Goal: Task Accomplishment & Management: Manage account settings

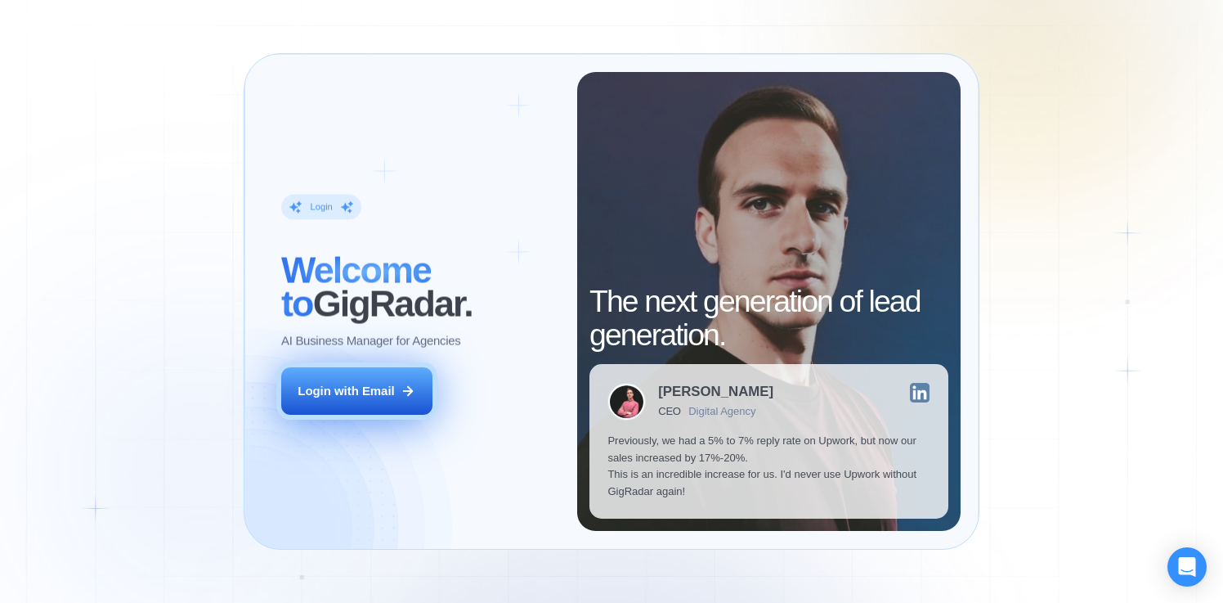
click at [394, 394] on div "Login with Email" at bounding box center [346, 391] width 96 height 17
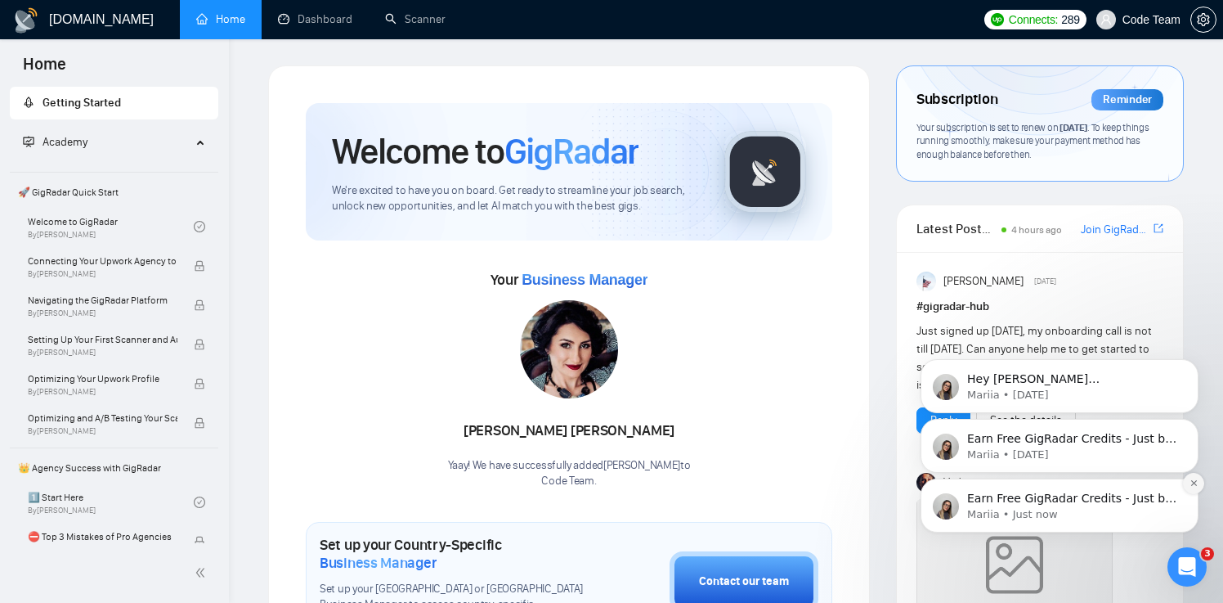
click at [1196, 482] on icon "Dismiss notification" at bounding box center [1194, 482] width 9 height 9
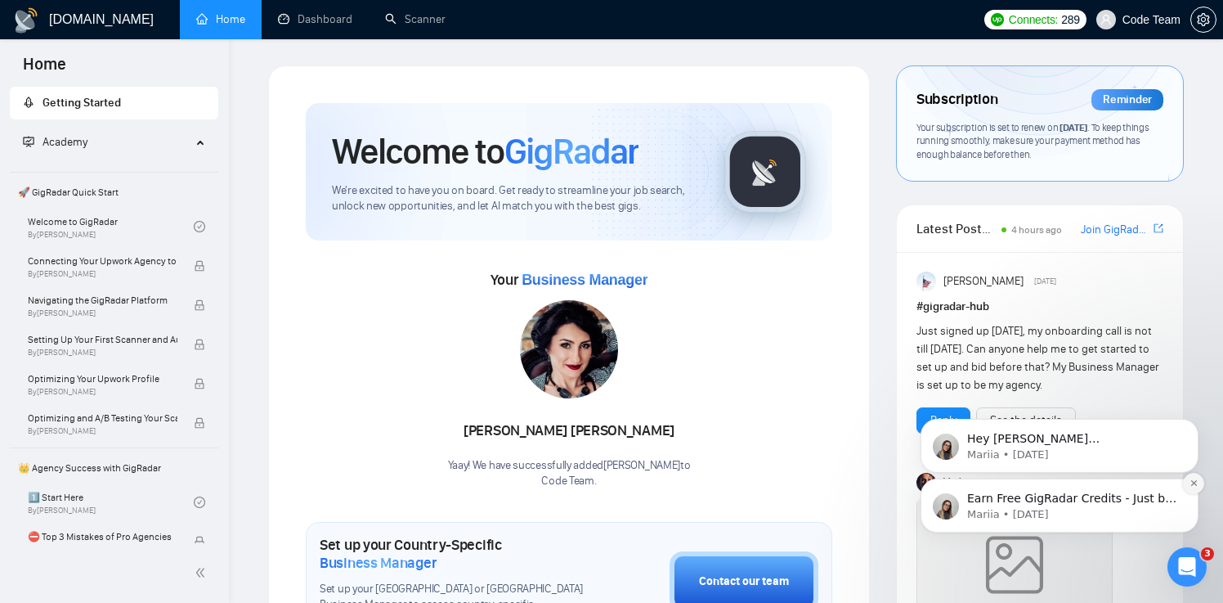
click at [1196, 492] on button "Dismiss notification" at bounding box center [1193, 483] width 21 height 21
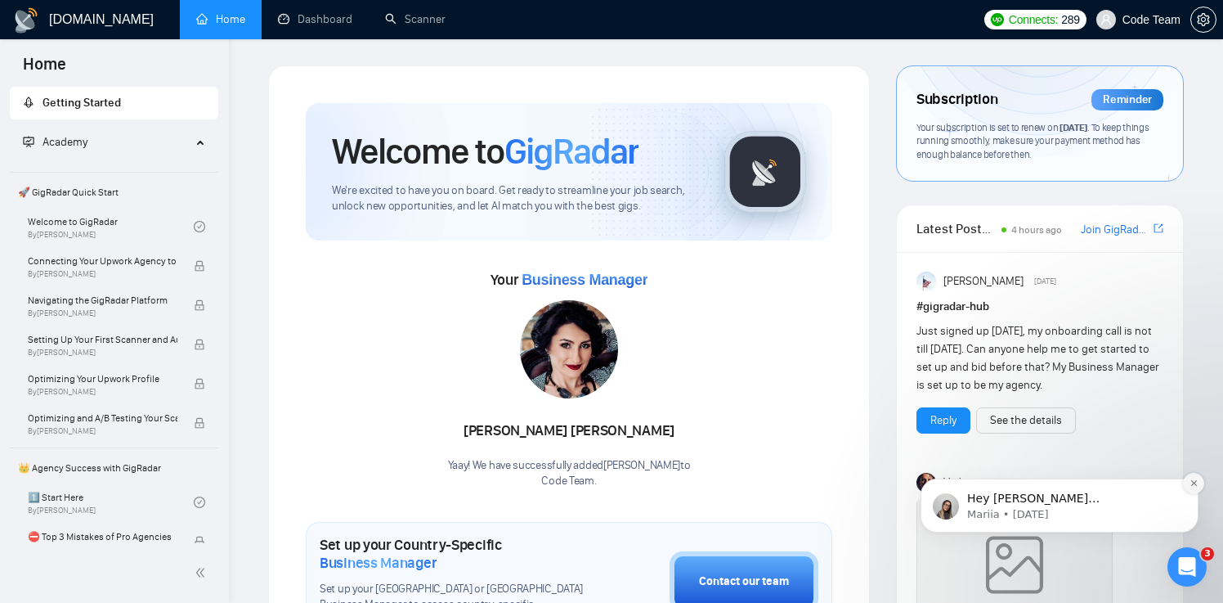
click at [1192, 485] on icon "Dismiss notification" at bounding box center [1194, 482] width 9 height 9
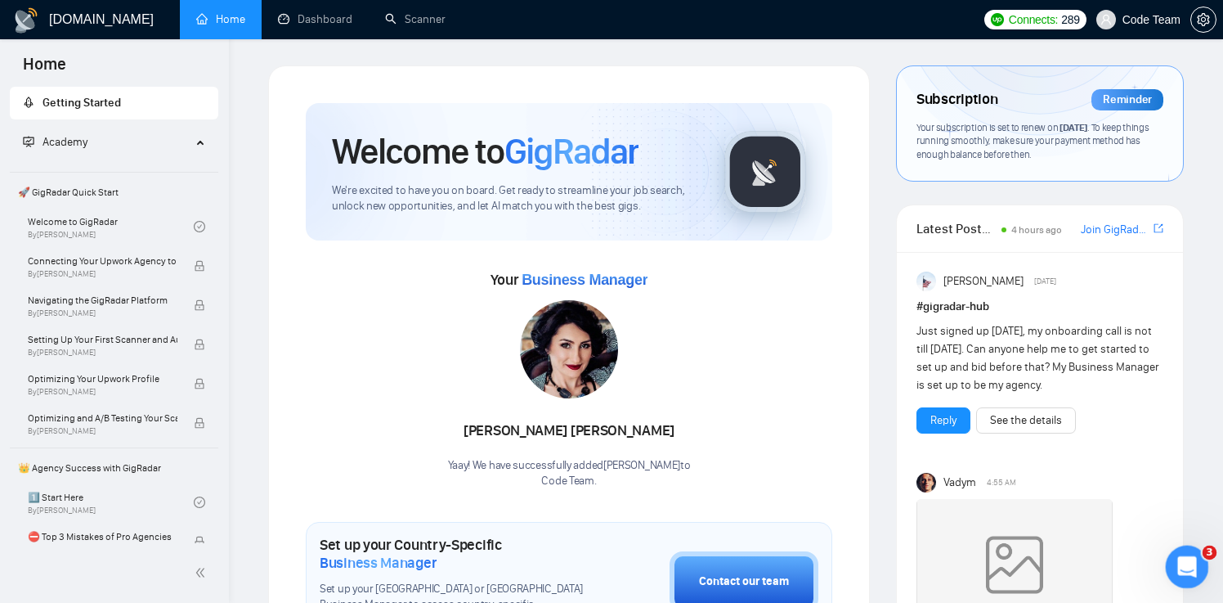
click at [1180, 564] on icon "Open Intercom Messenger" at bounding box center [1185, 564] width 27 height 27
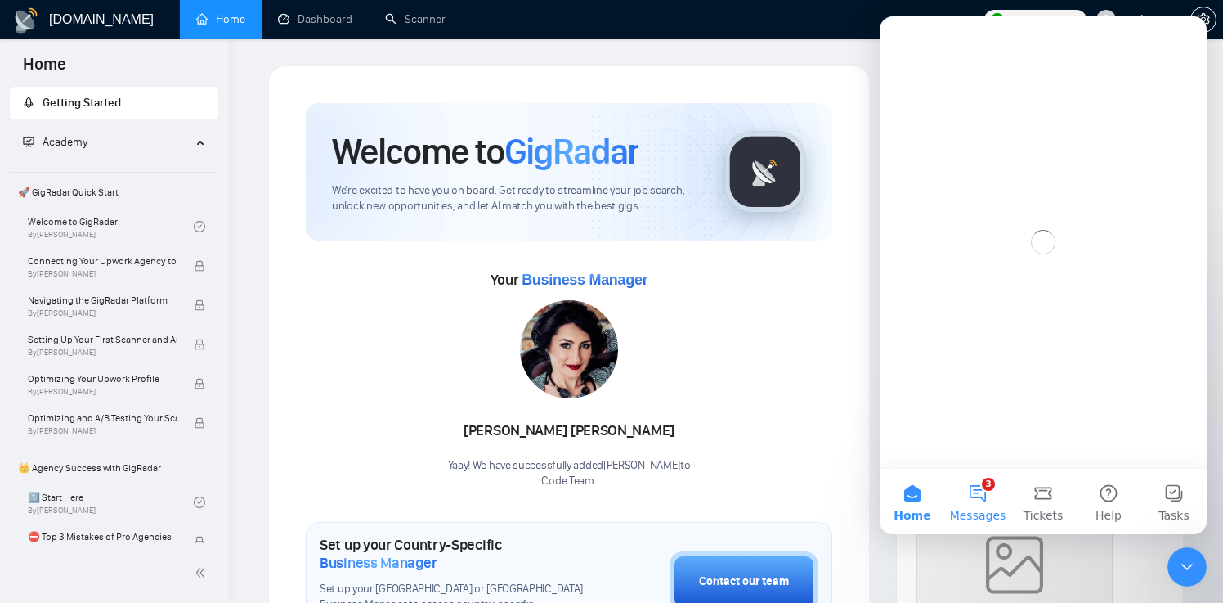
click at [971, 483] on button "3 Messages" at bounding box center [977, 501] width 65 height 65
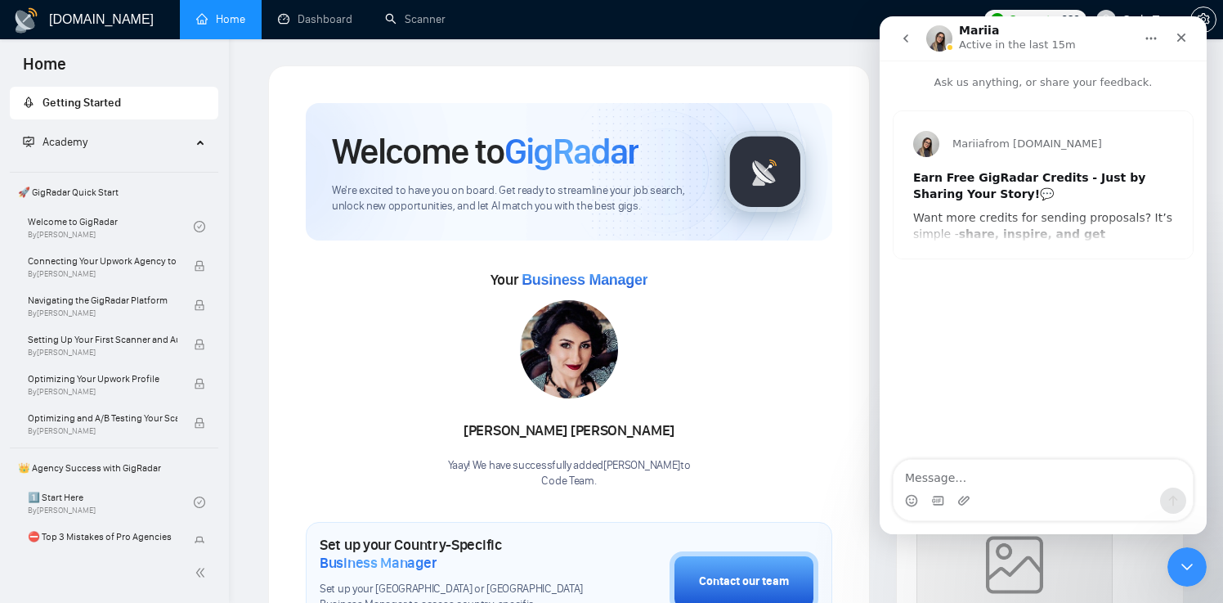
click at [1020, 240] on div "Mariia from GigRadar.io Earn Free GigRadar Credits - Just by Sharing Your Story…" at bounding box center [1043, 184] width 299 height 147
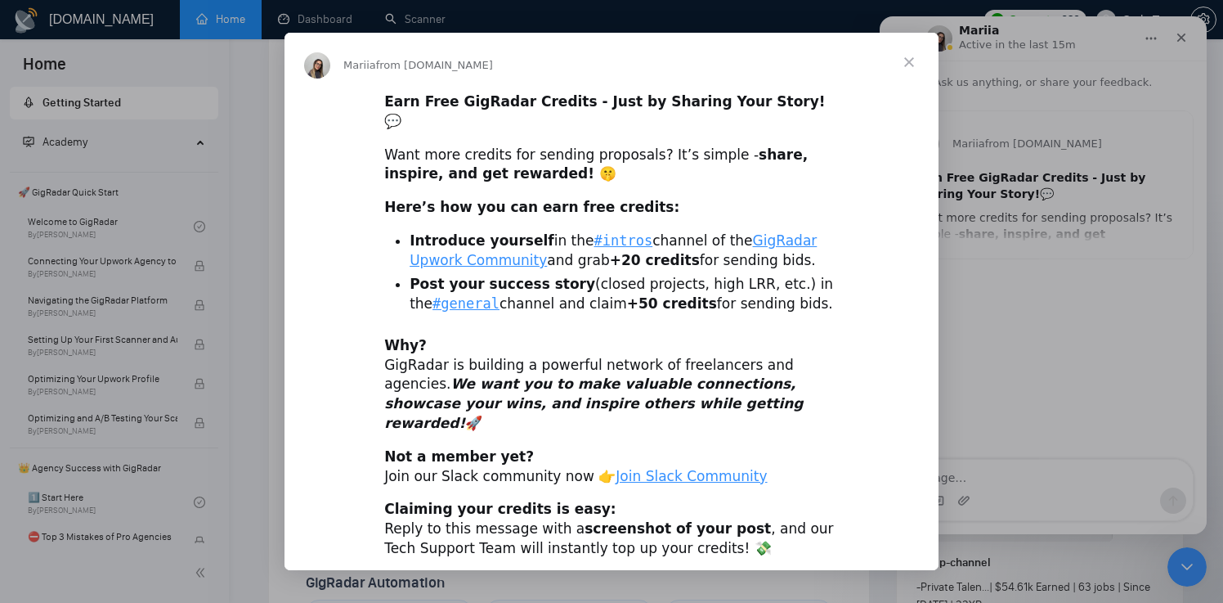
scroll to position [99, 0]
click at [751, 232] on link "GigRadar Upwork Community" at bounding box center [613, 250] width 407 height 36
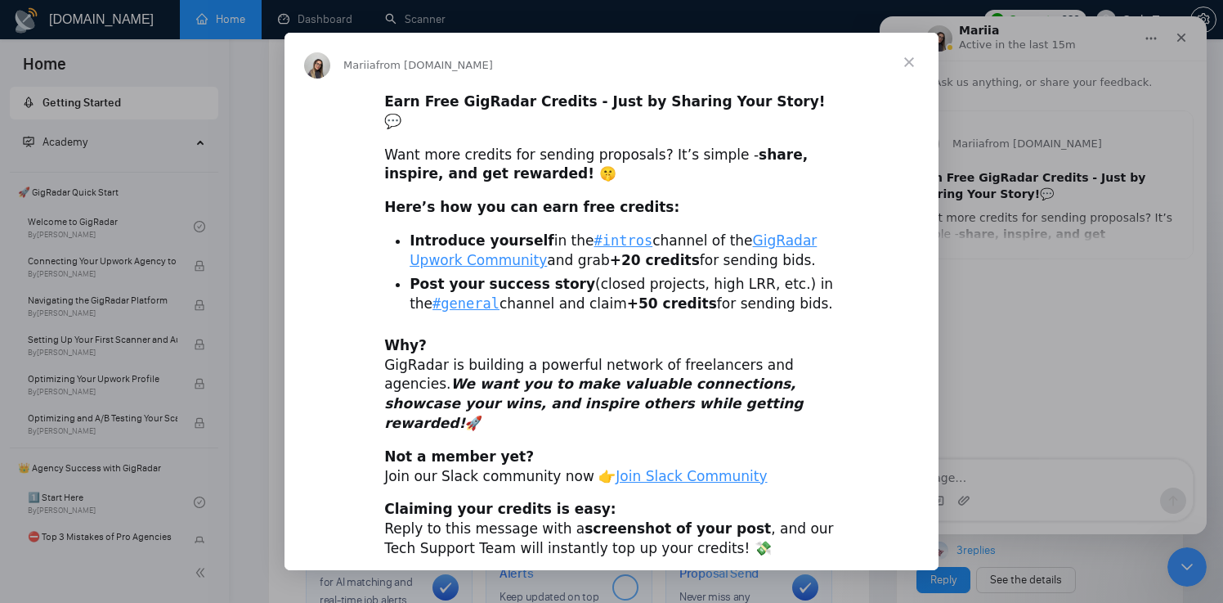
scroll to position [171, 0]
click at [994, 282] on div "Intercom messenger" at bounding box center [611, 301] width 1223 height 603
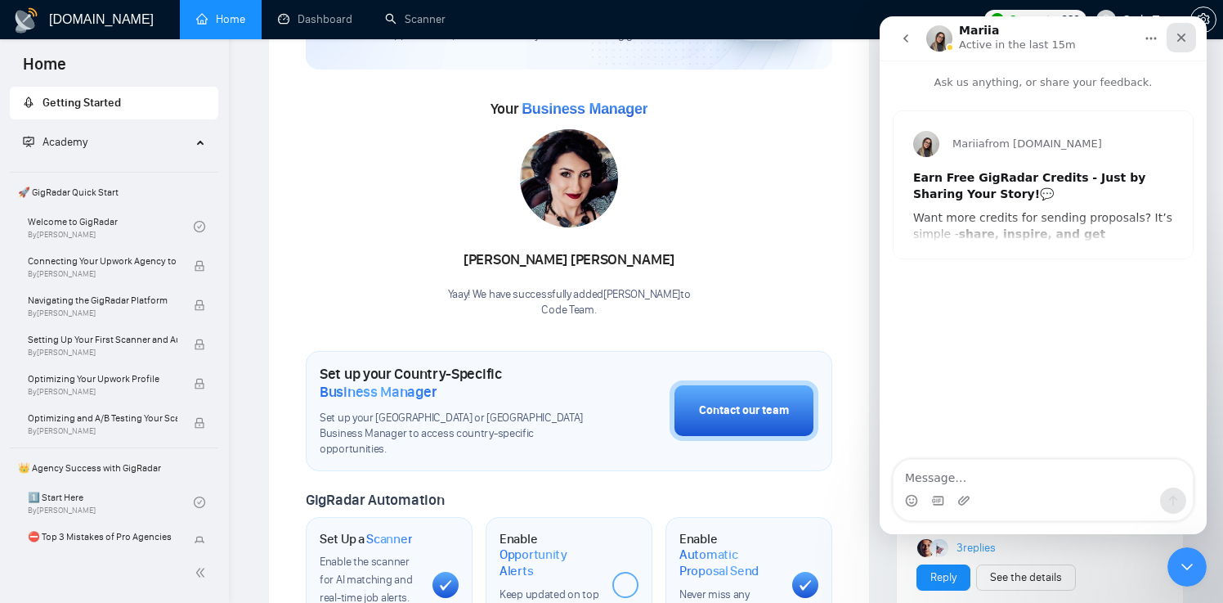
click at [1175, 44] on div "Close" at bounding box center [1181, 37] width 29 height 29
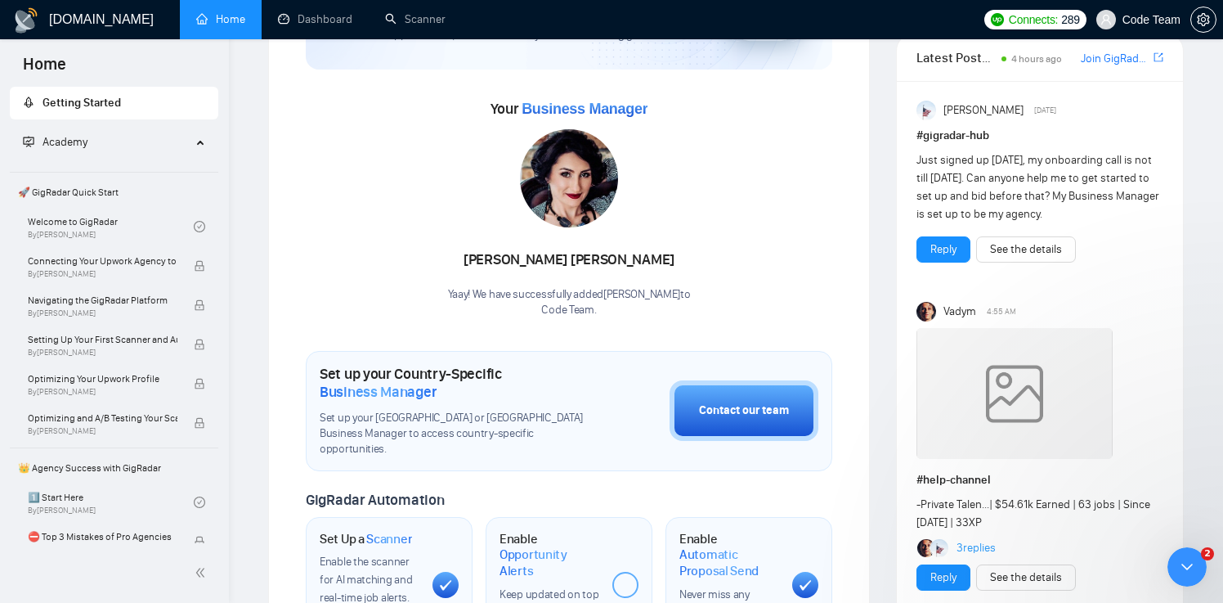
scroll to position [0, 0]
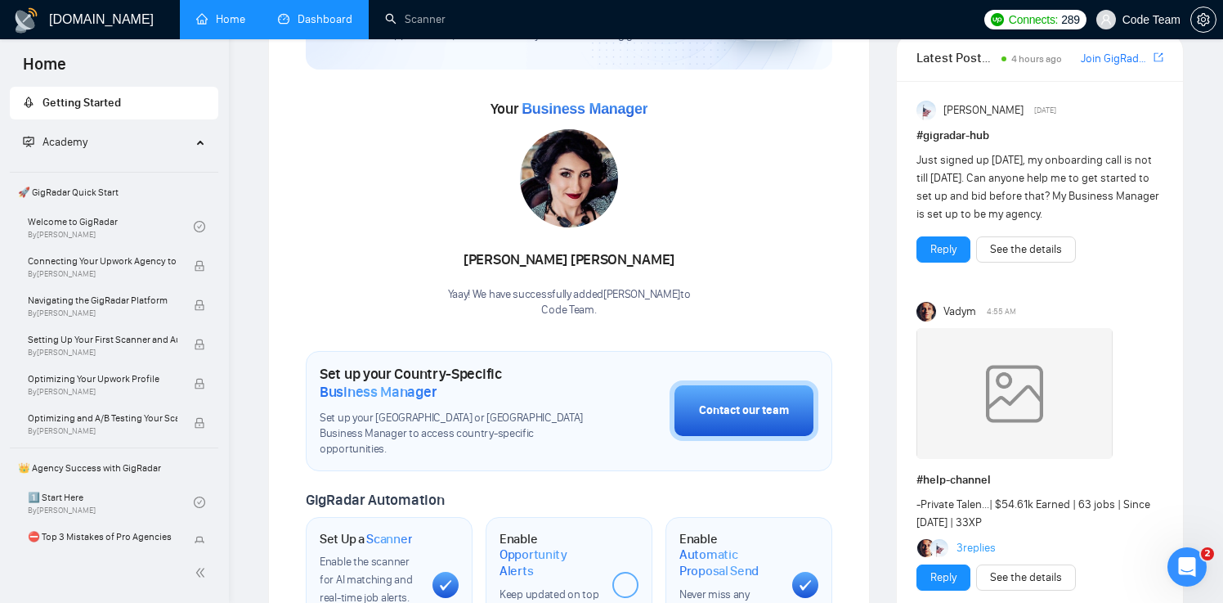
click at [330, 15] on link "Dashboard" at bounding box center [315, 19] width 74 height 14
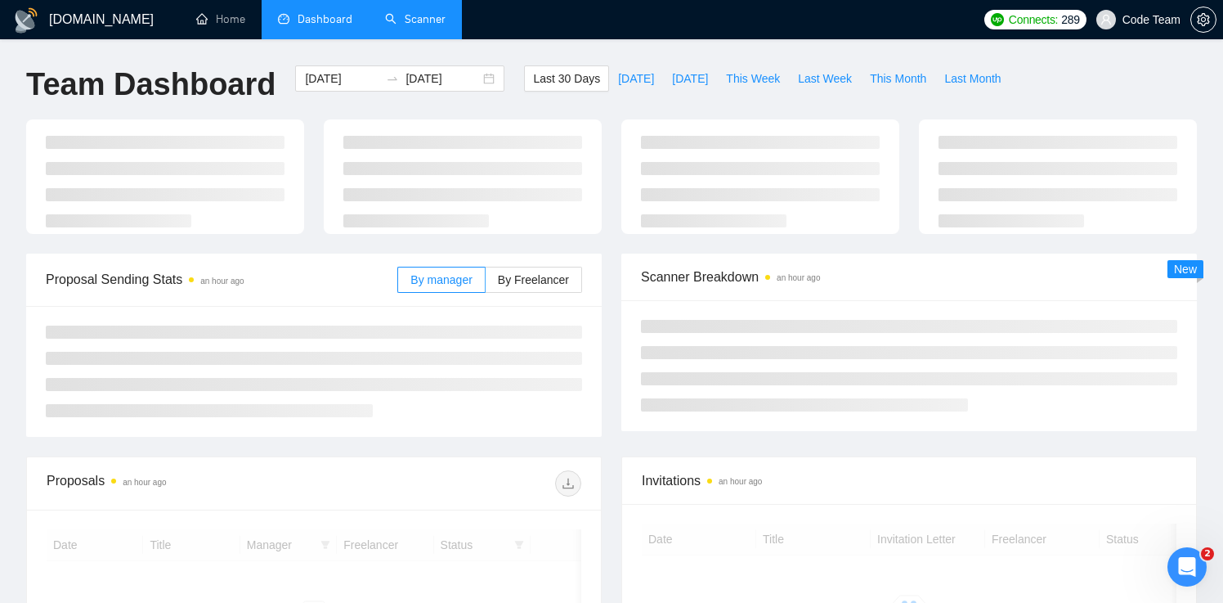
click at [411, 12] on link "Scanner" at bounding box center [415, 19] width 61 height 14
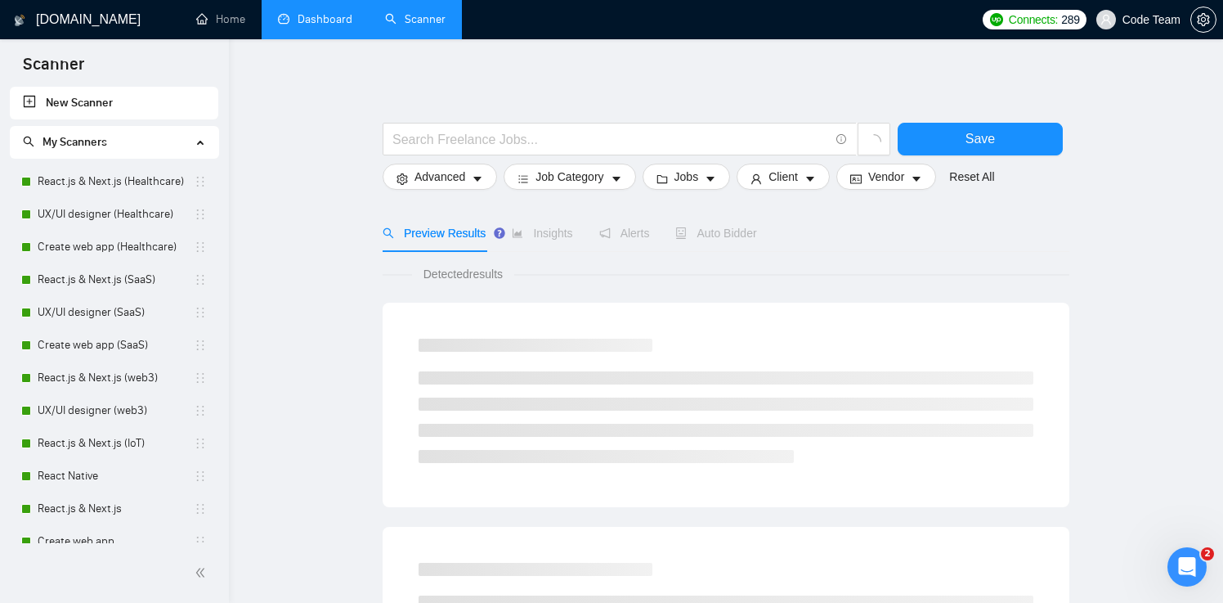
click at [334, 12] on link "Dashboard" at bounding box center [315, 19] width 74 height 14
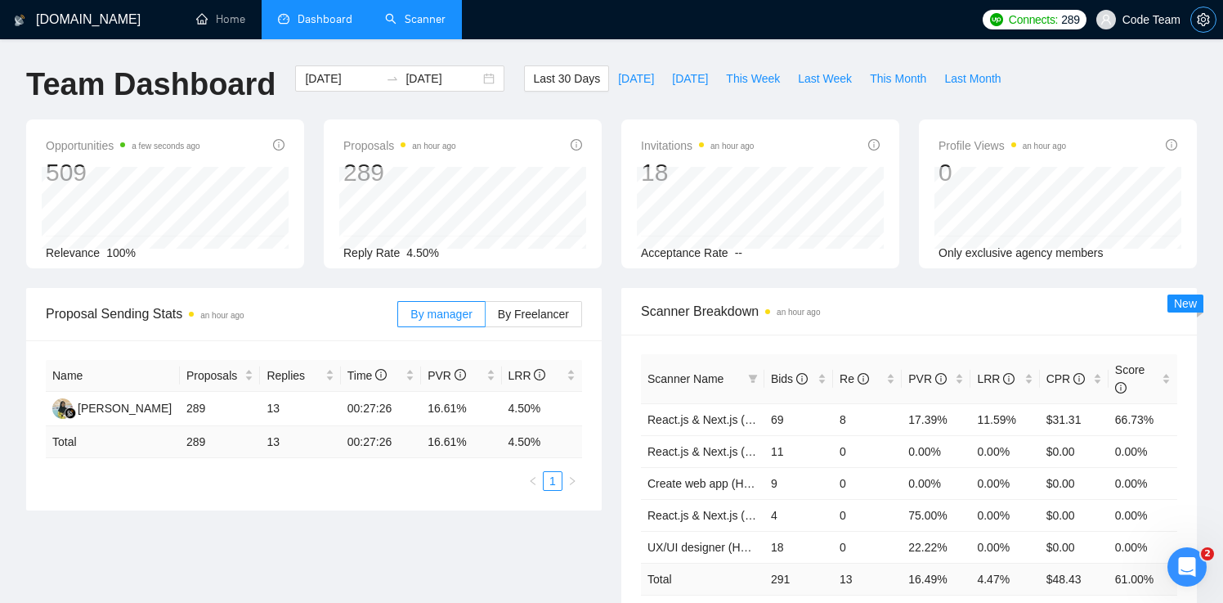
click at [1197, 21] on icon "setting" at bounding box center [1203, 19] width 13 height 13
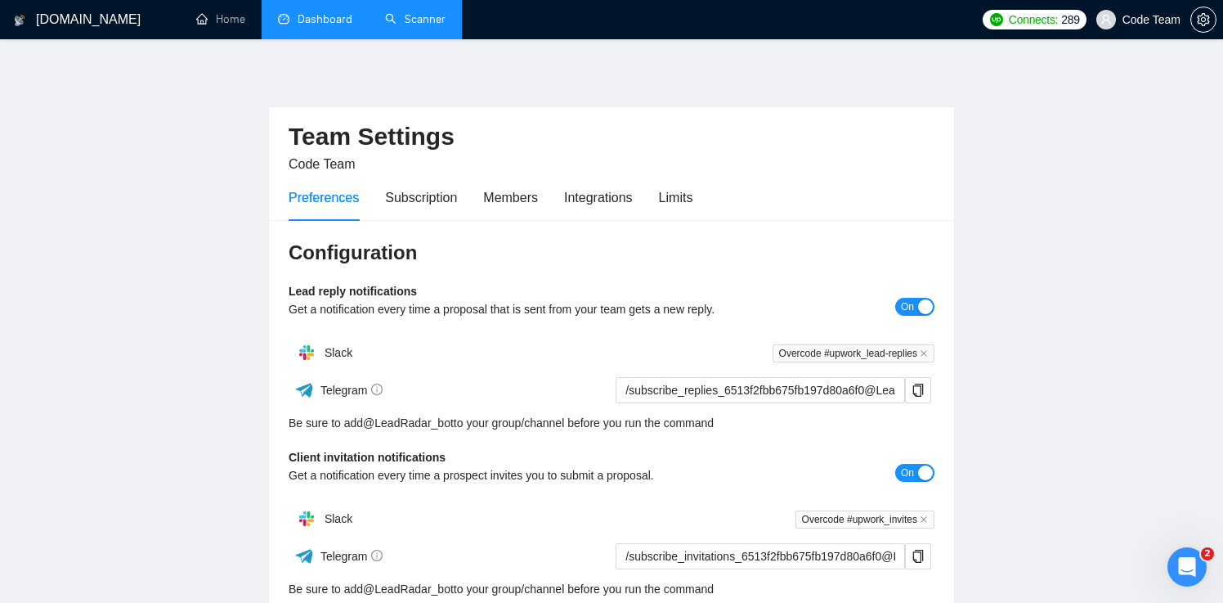
click at [336, 13] on link "Dashboard" at bounding box center [315, 19] width 74 height 14
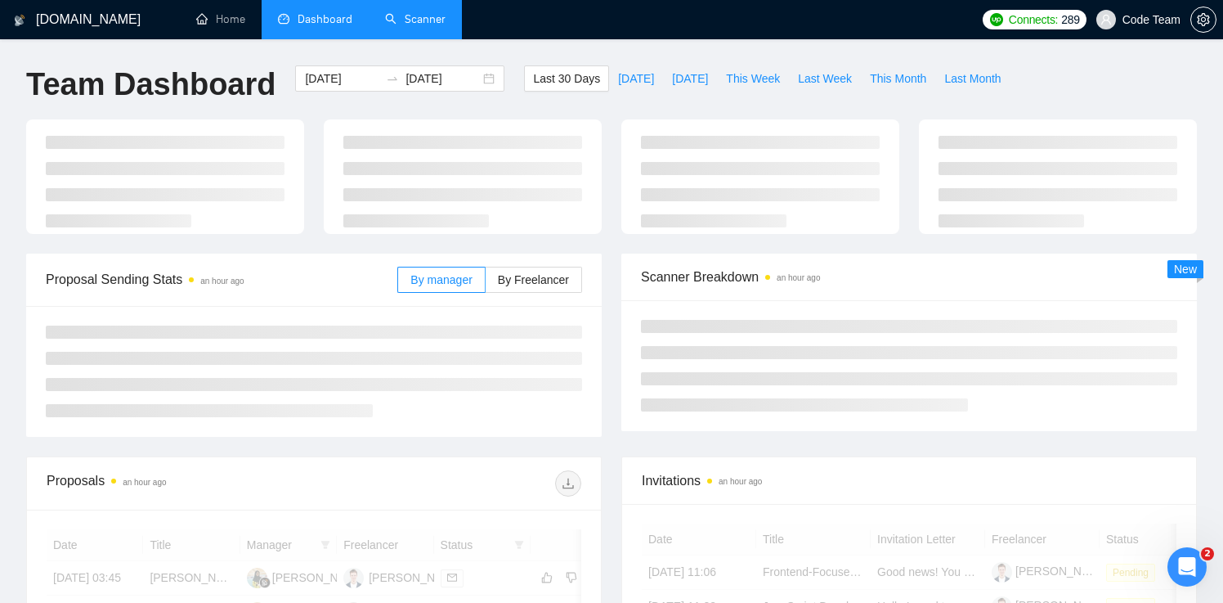
click at [403, 13] on link "Scanner" at bounding box center [415, 19] width 61 height 14
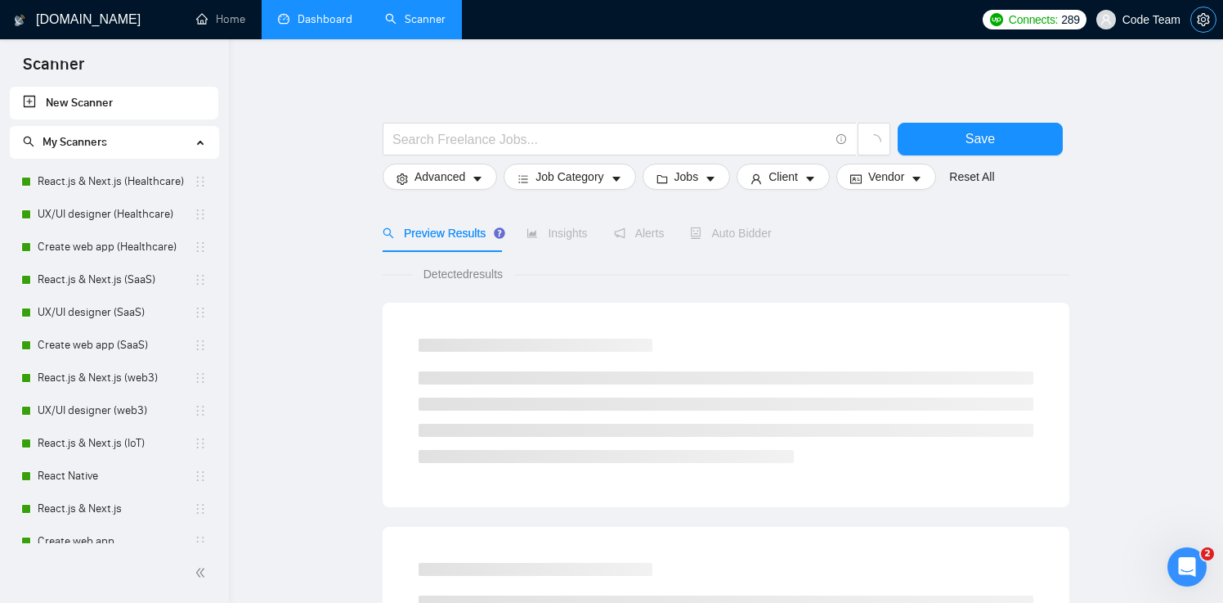
click at [1204, 21] on icon "setting" at bounding box center [1203, 19] width 12 height 13
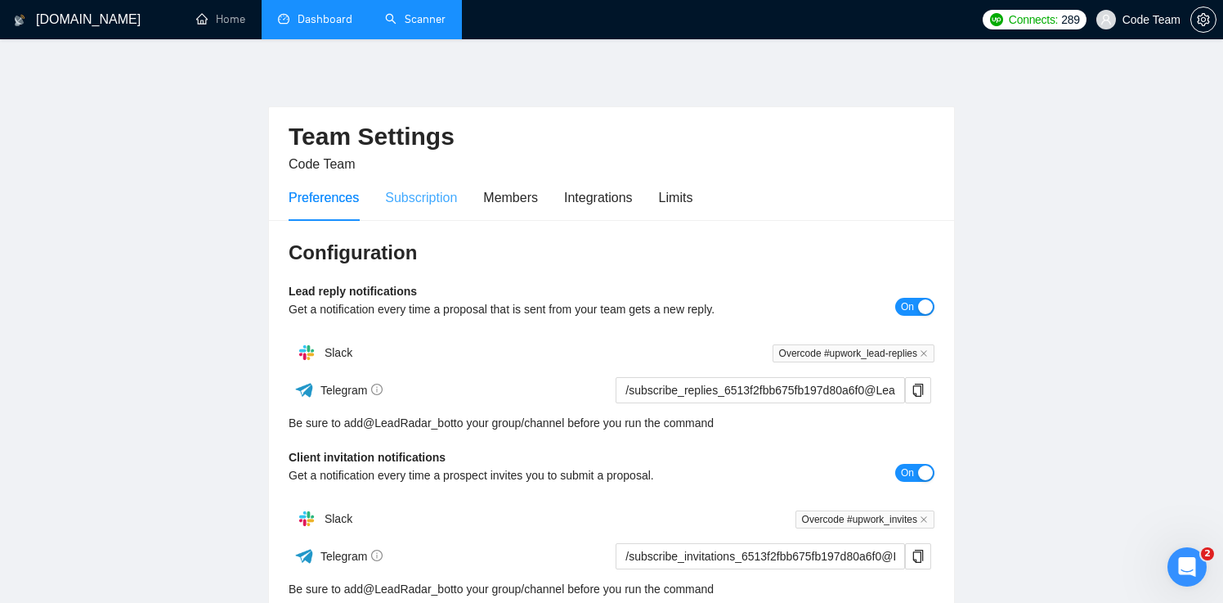
click at [420, 215] on div "Subscription" at bounding box center [421, 197] width 72 height 47
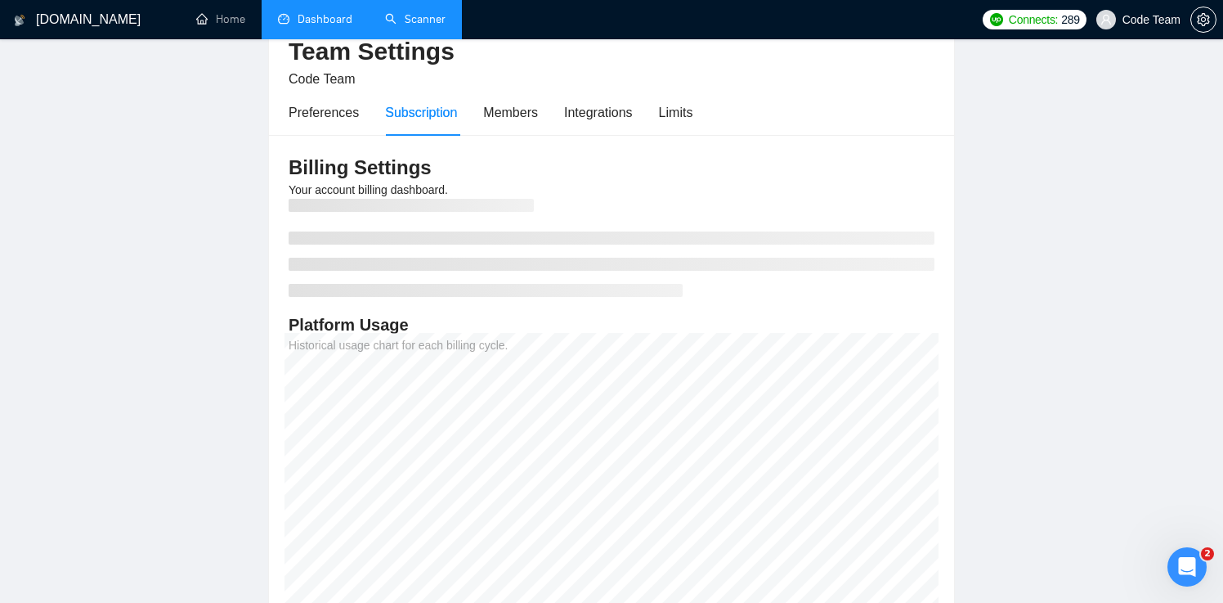
scroll to position [97, 0]
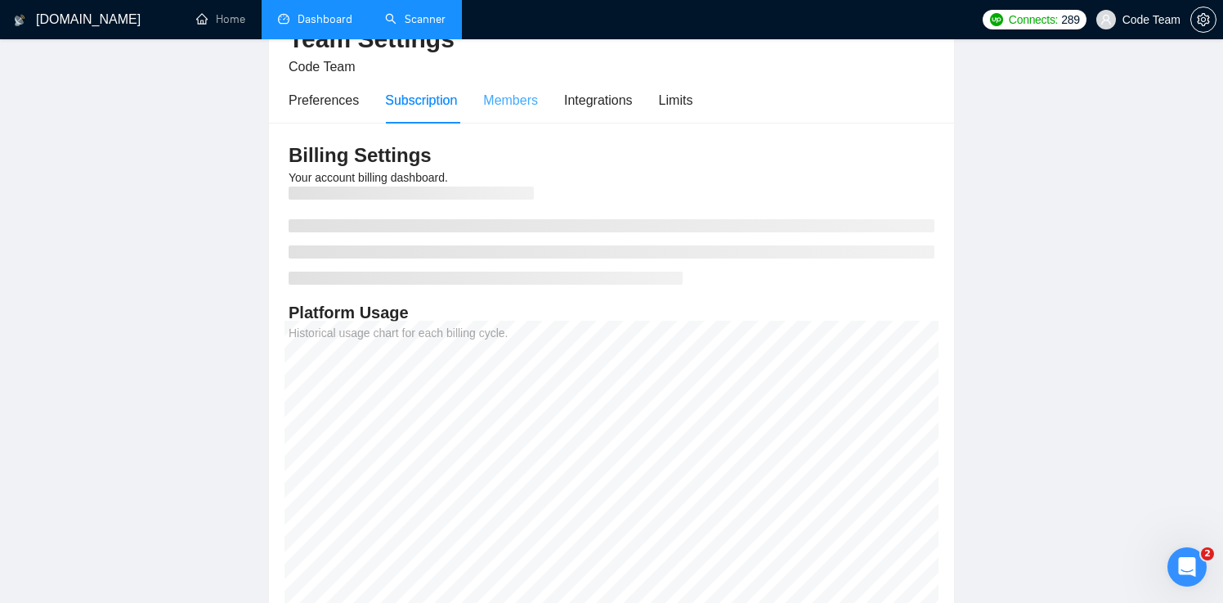
click at [522, 113] on div "Members" at bounding box center [510, 100] width 55 height 47
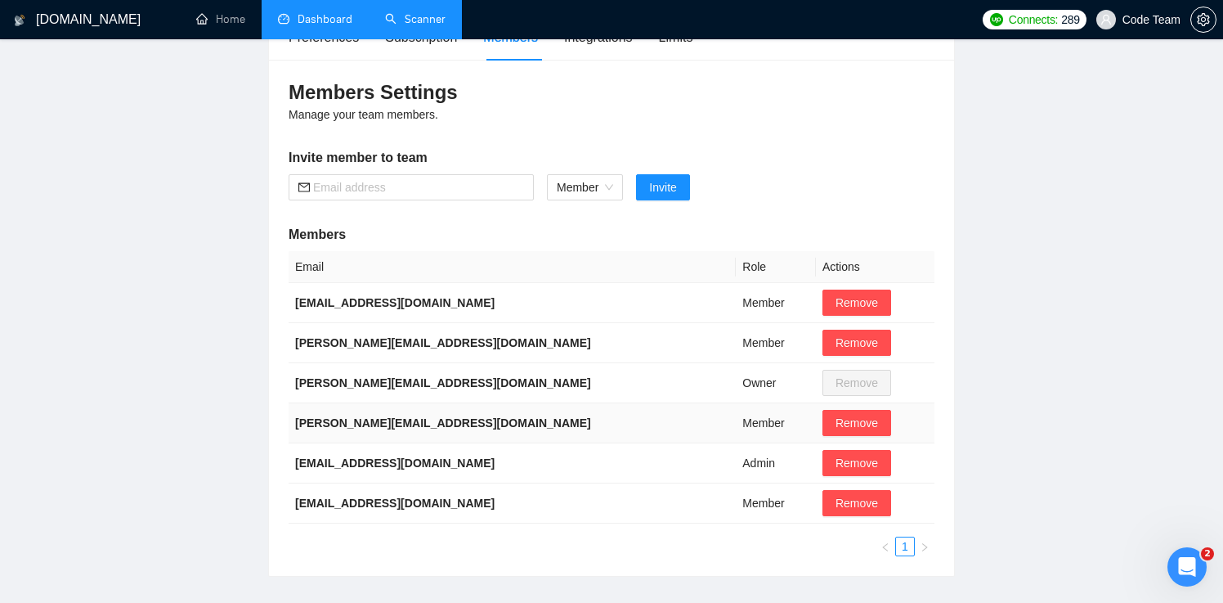
scroll to position [157, 0]
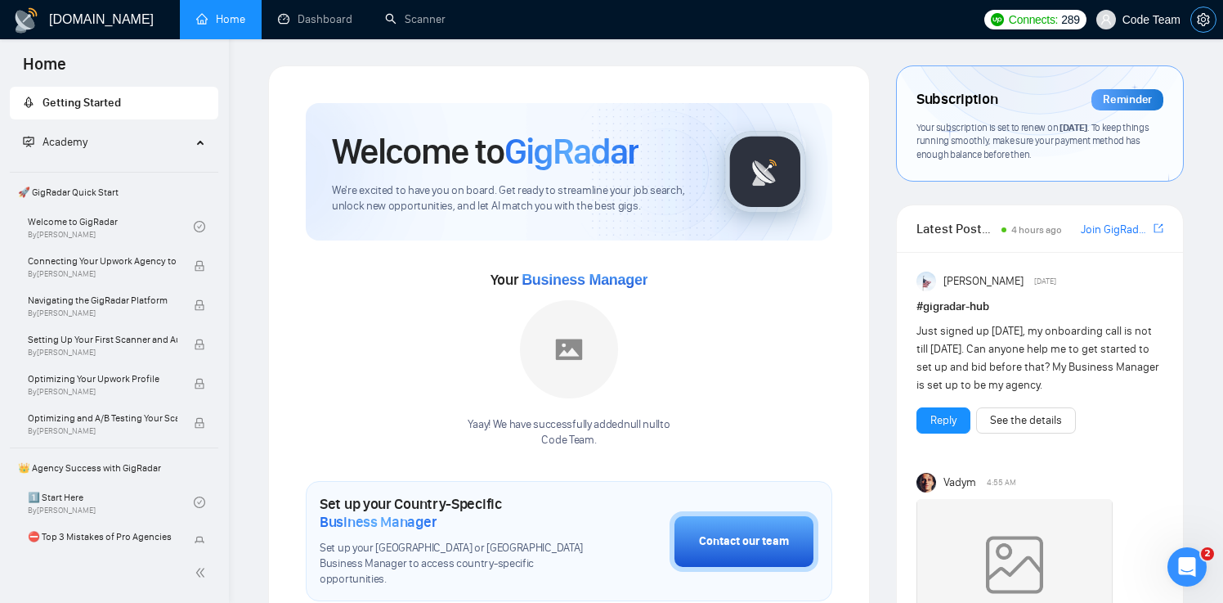
click at [1197, 16] on icon "setting" at bounding box center [1203, 19] width 13 height 13
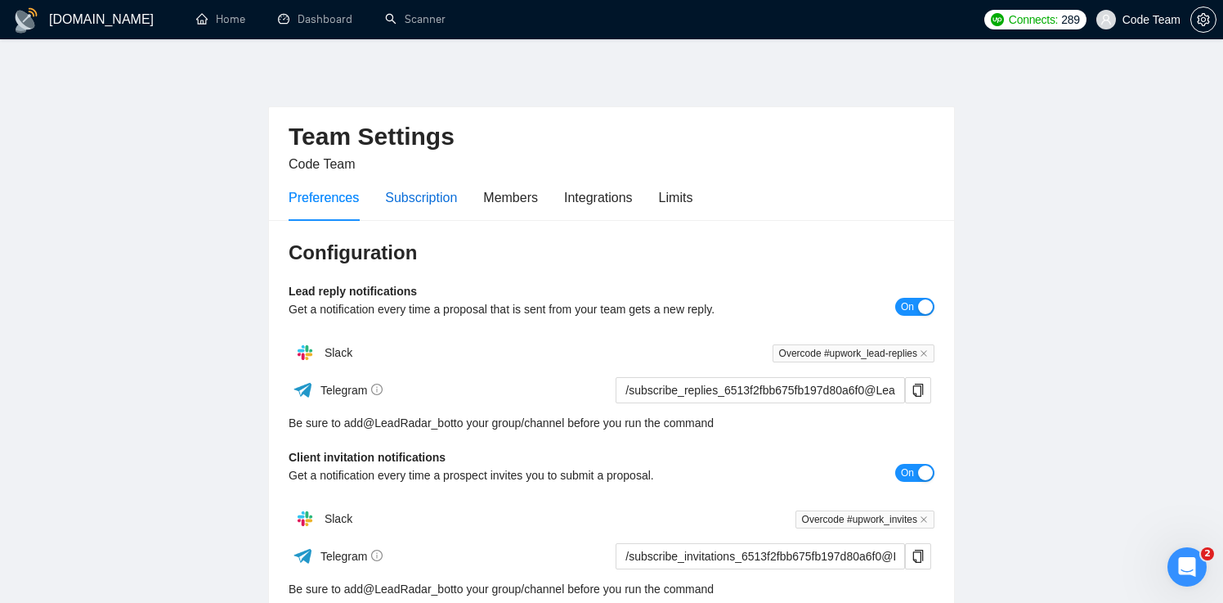
click at [437, 194] on div "Subscription" at bounding box center [421, 197] width 72 height 20
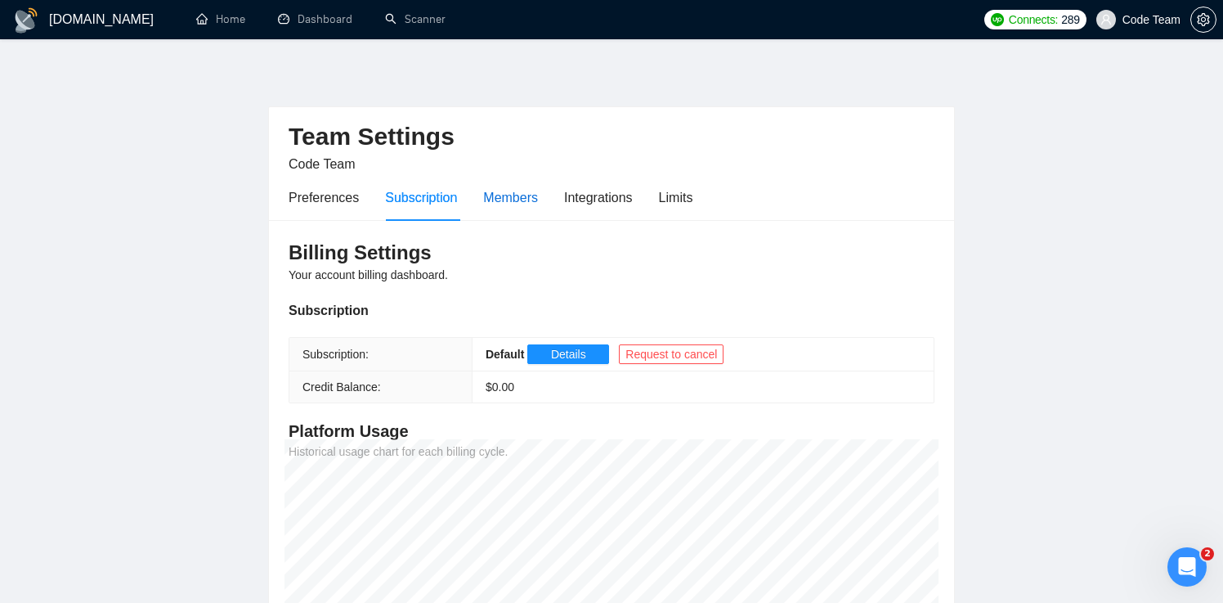
click at [519, 193] on div "Members" at bounding box center [510, 197] width 55 height 20
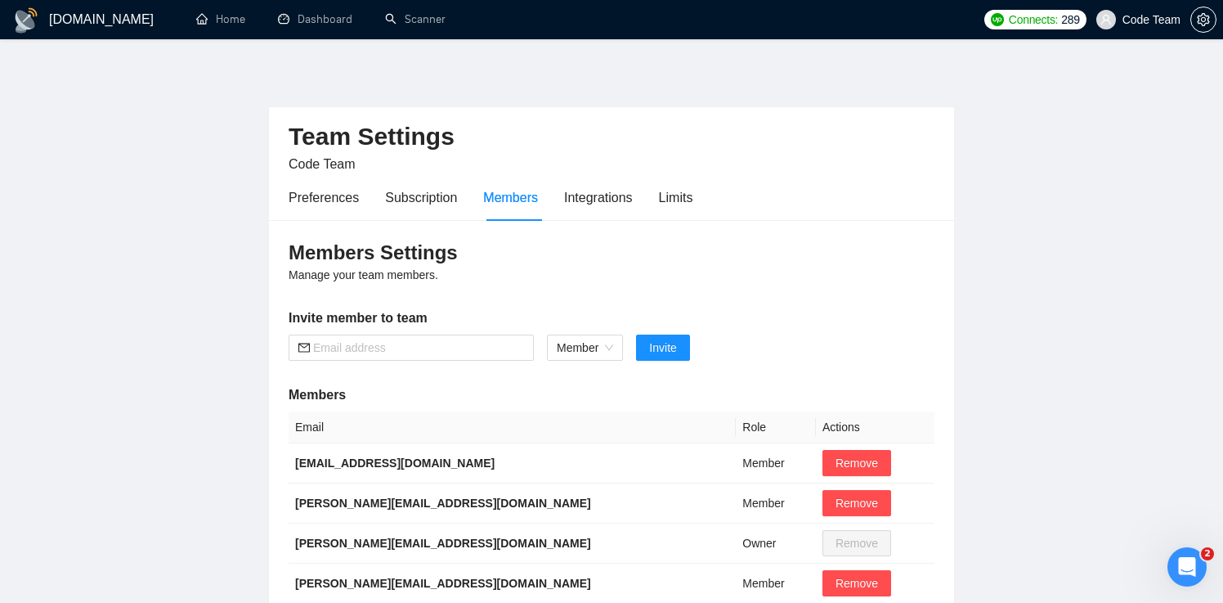
click at [384, 196] on div "Preferences Subscription Members Integrations Limits" at bounding box center [491, 197] width 404 height 47
click at [433, 204] on div "Subscription" at bounding box center [421, 197] width 72 height 20
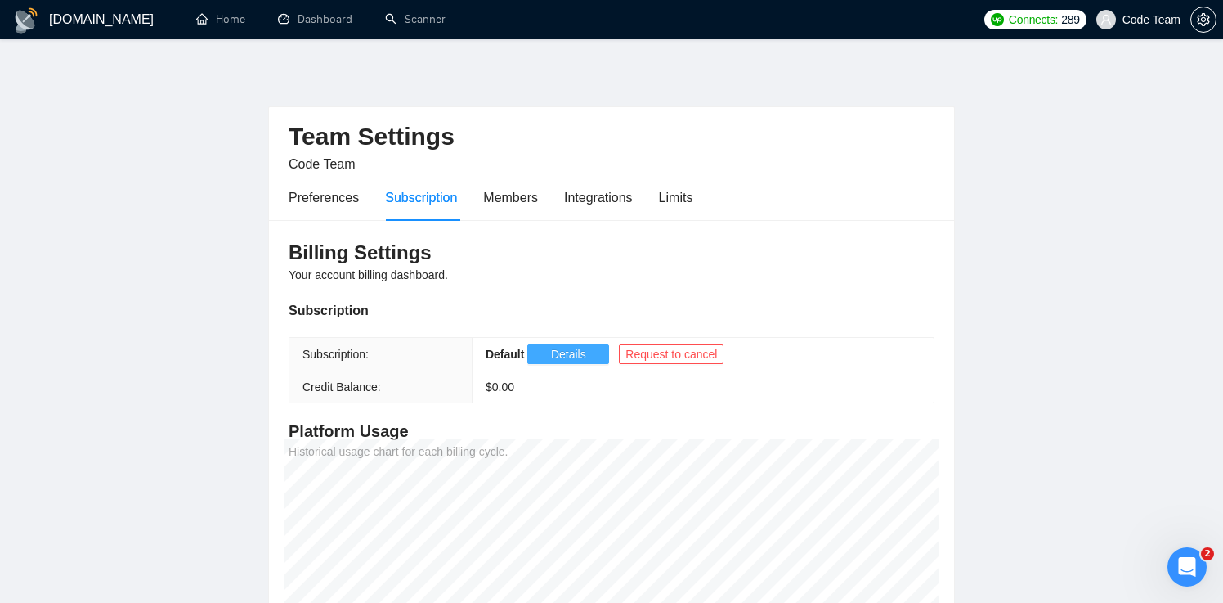
click at [554, 356] on span "Details" at bounding box center [568, 354] width 35 height 18
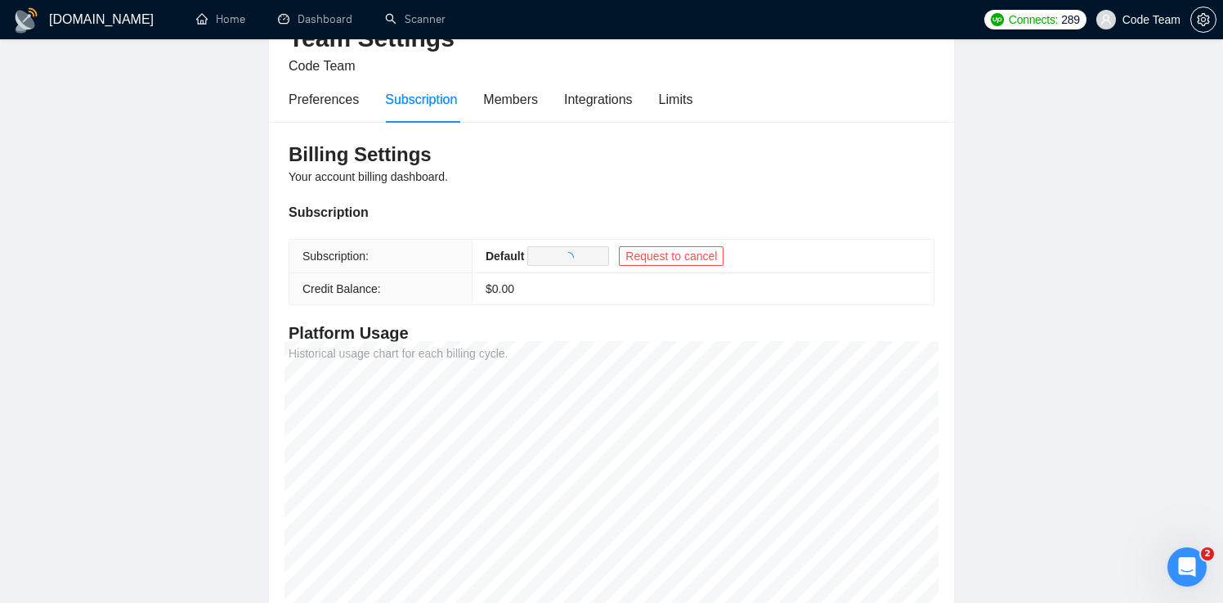
scroll to position [100, 0]
